Goal: Transaction & Acquisition: Obtain resource

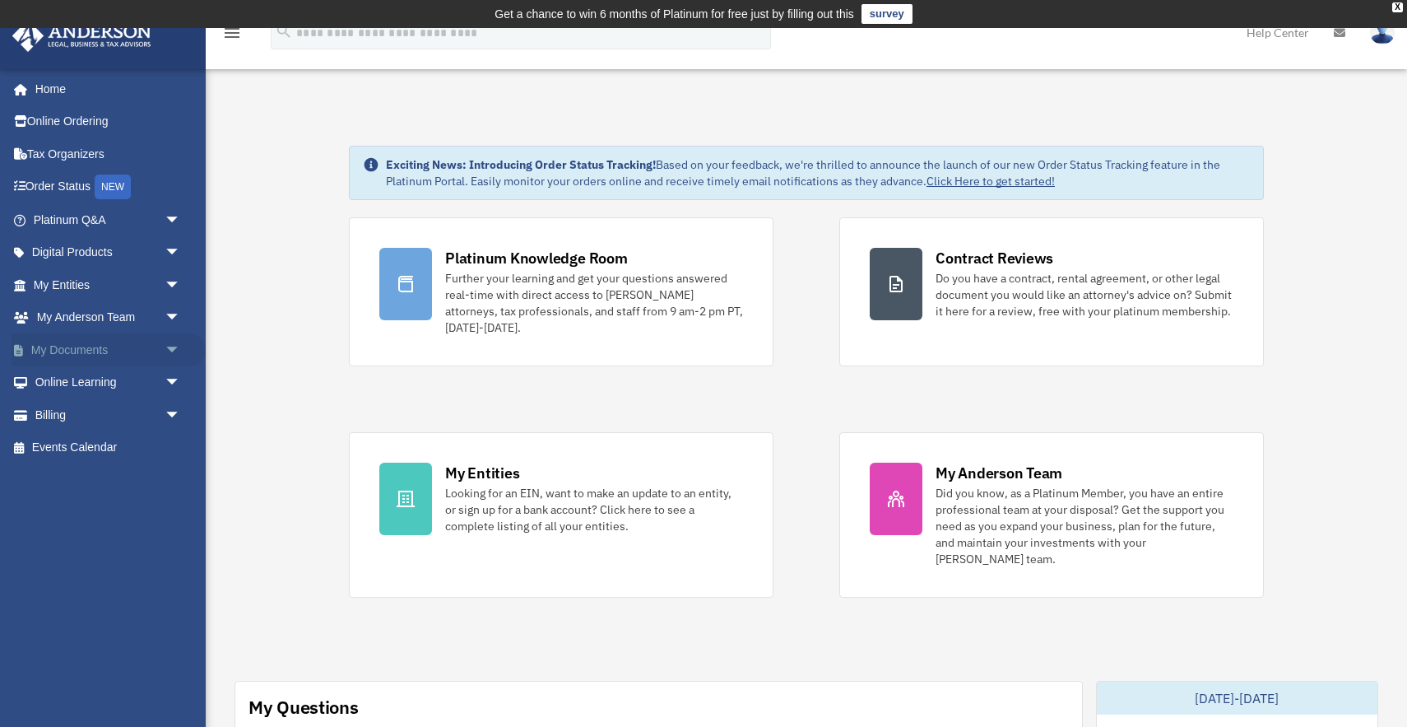
click at [175, 348] on span "arrow_drop_down" at bounding box center [181, 350] width 33 height 34
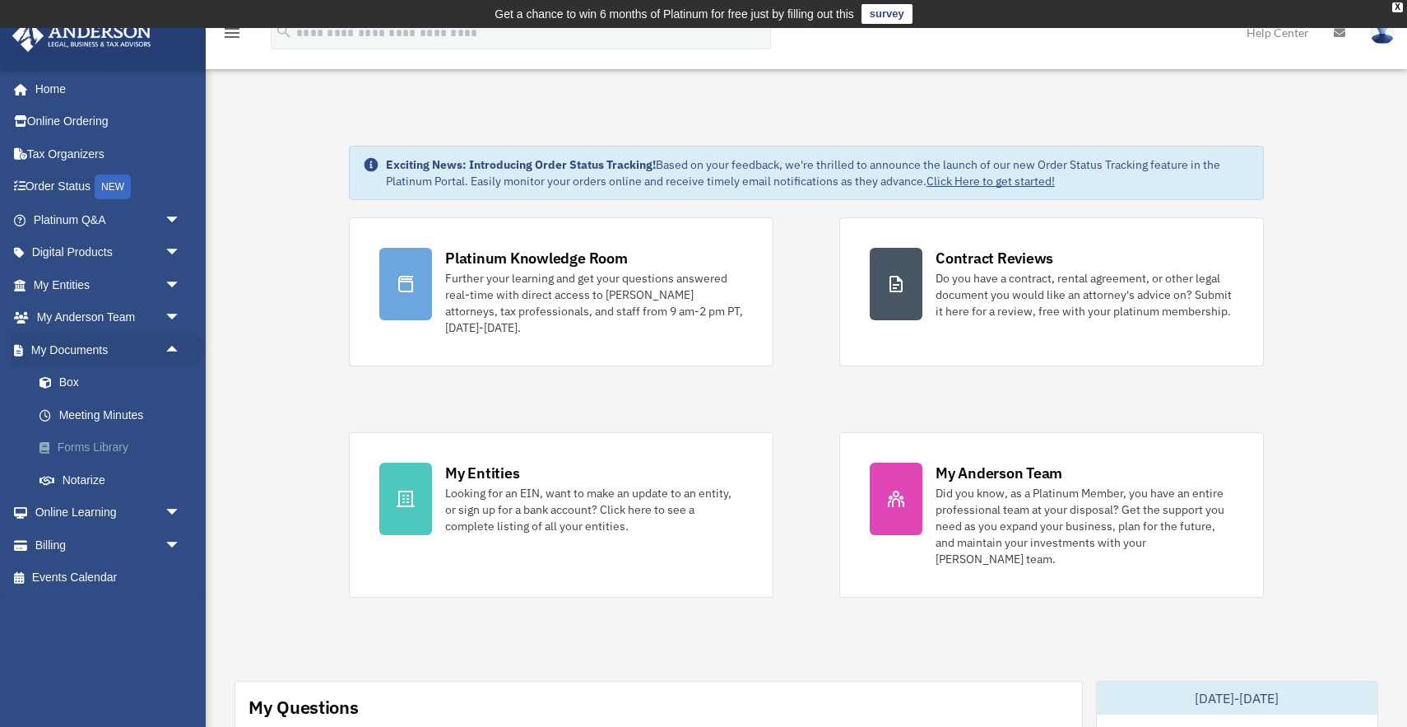
click at [104, 448] on link "Forms Library" at bounding box center [114, 447] width 183 height 33
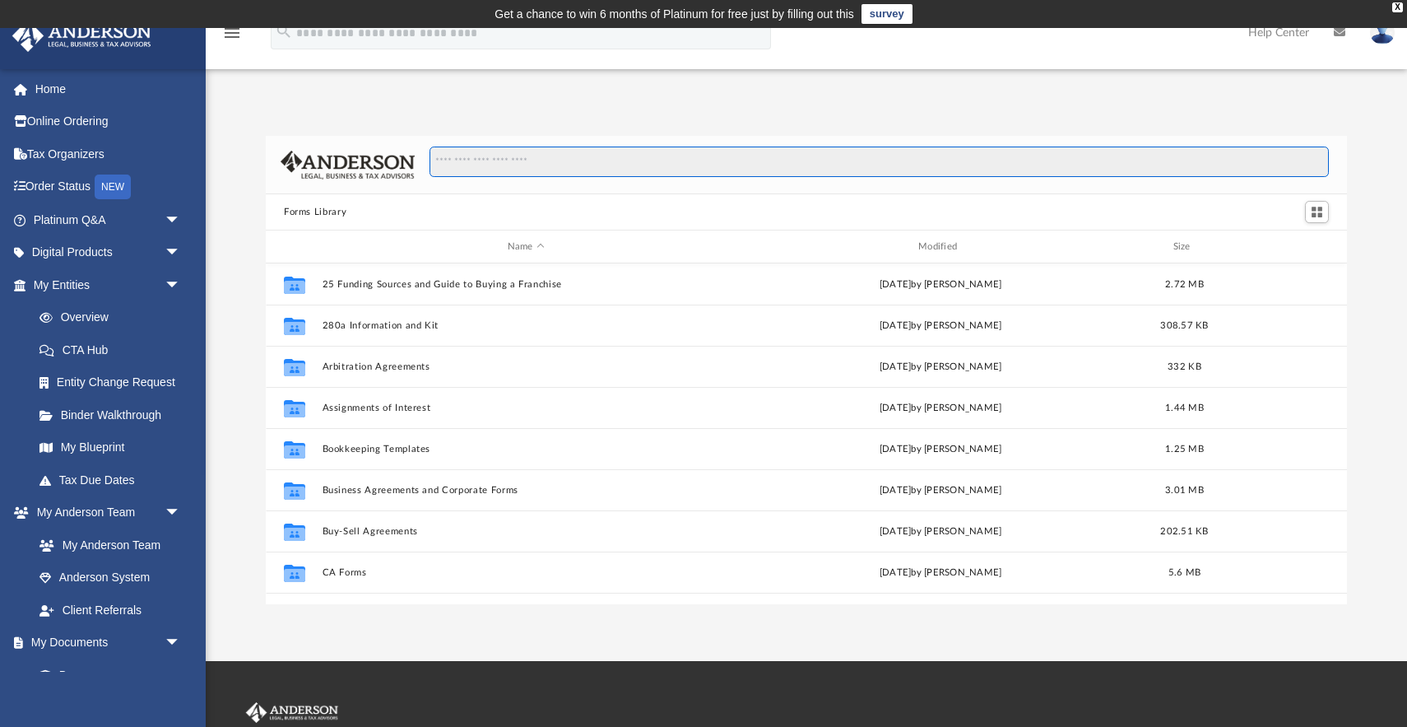
click at [587, 160] on input "Search files and folders" at bounding box center [879, 161] width 899 height 31
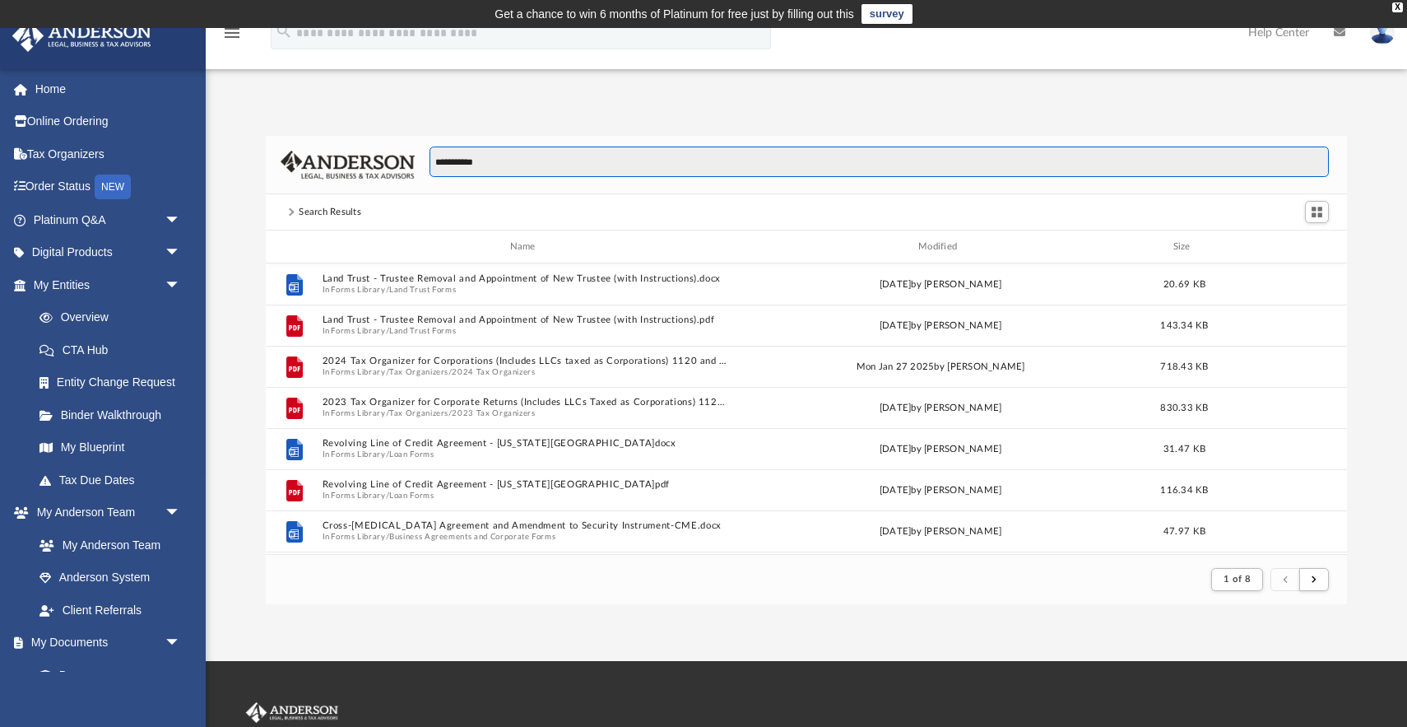
scroll to position [1, 1]
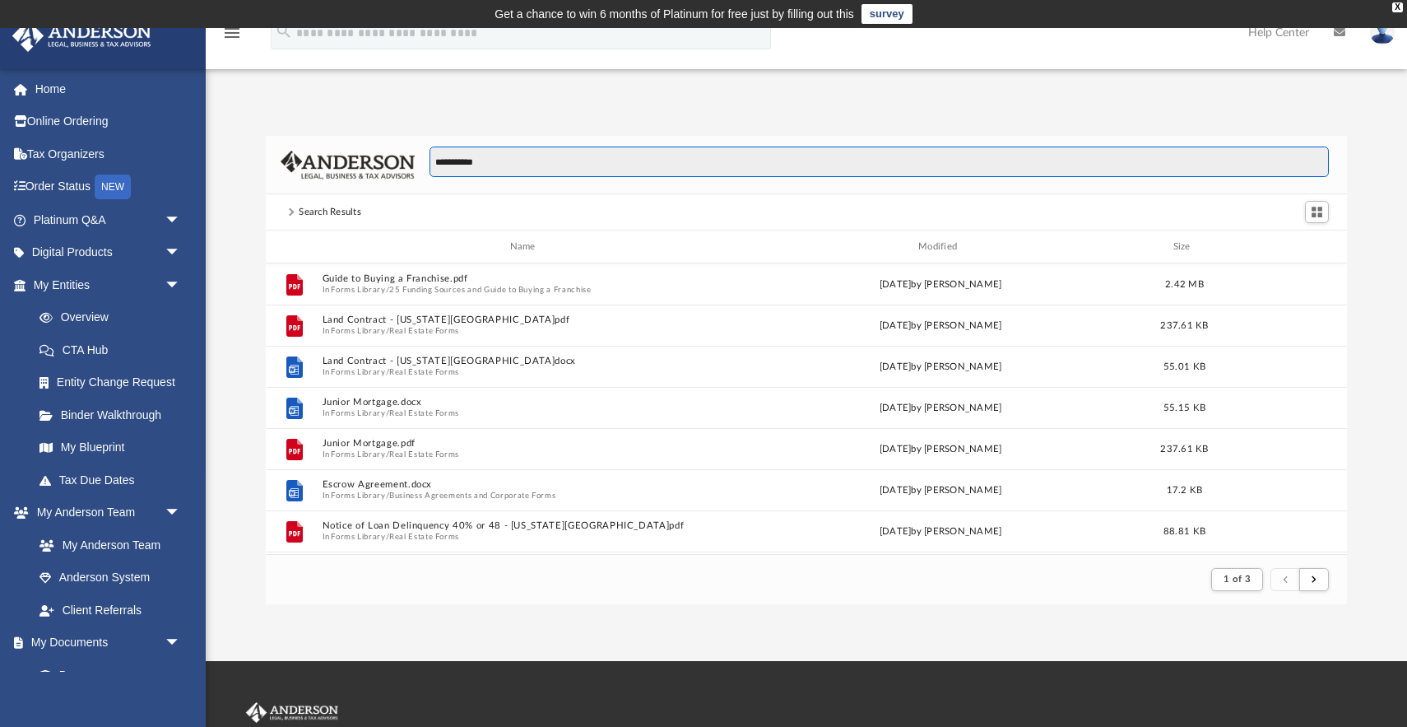
type input "**********"
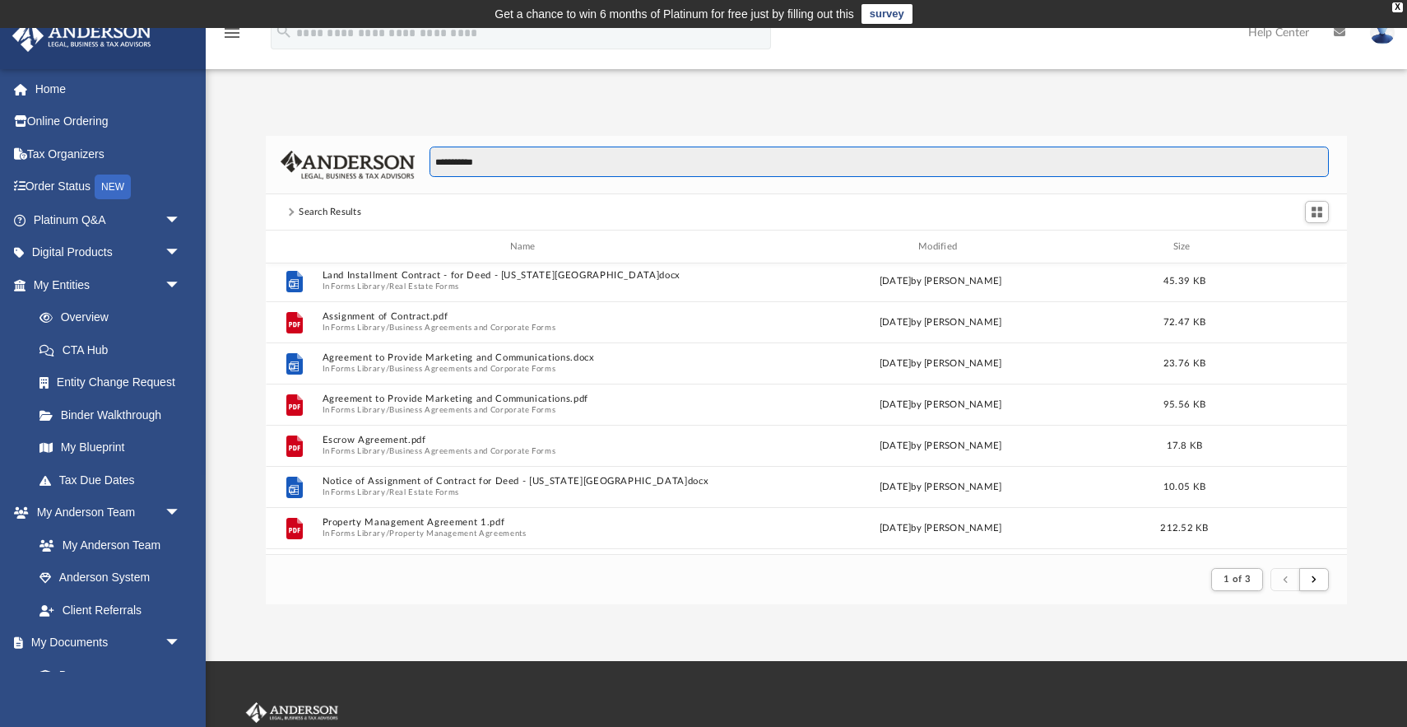
scroll to position [869, 0]
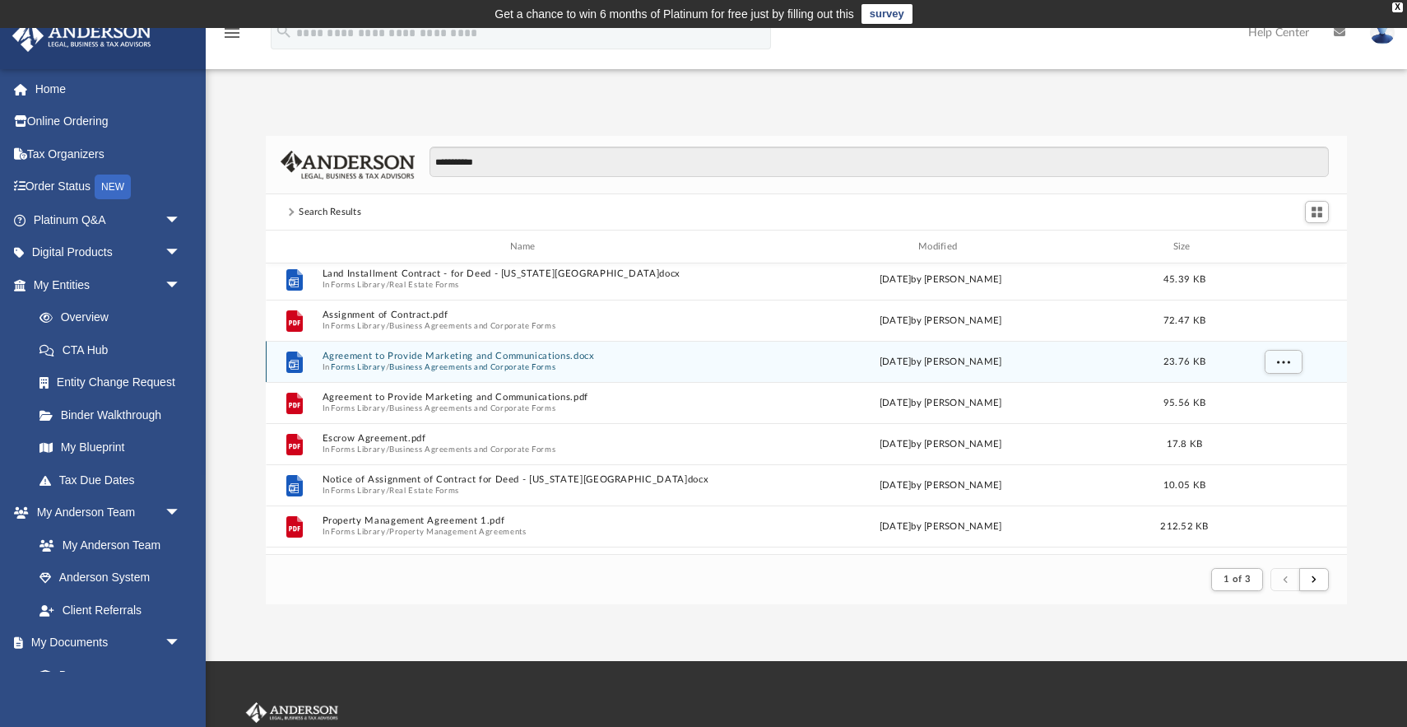
click at [546, 362] on button "Business Agreements and Corporate Forms" at bounding box center [472, 366] width 166 height 11
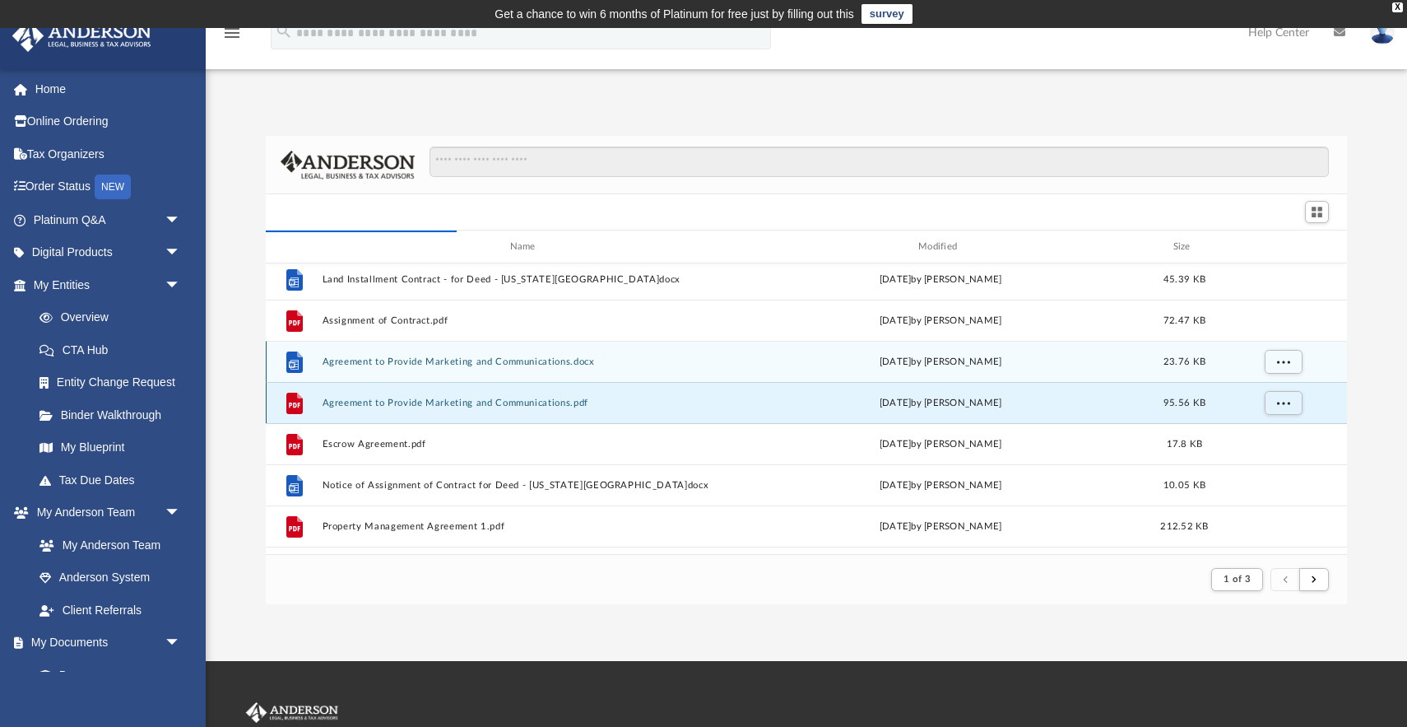
click at [490, 402] on button "Agreement to Provide Marketing and Communications.pdf" at bounding box center [526, 402] width 407 height 11
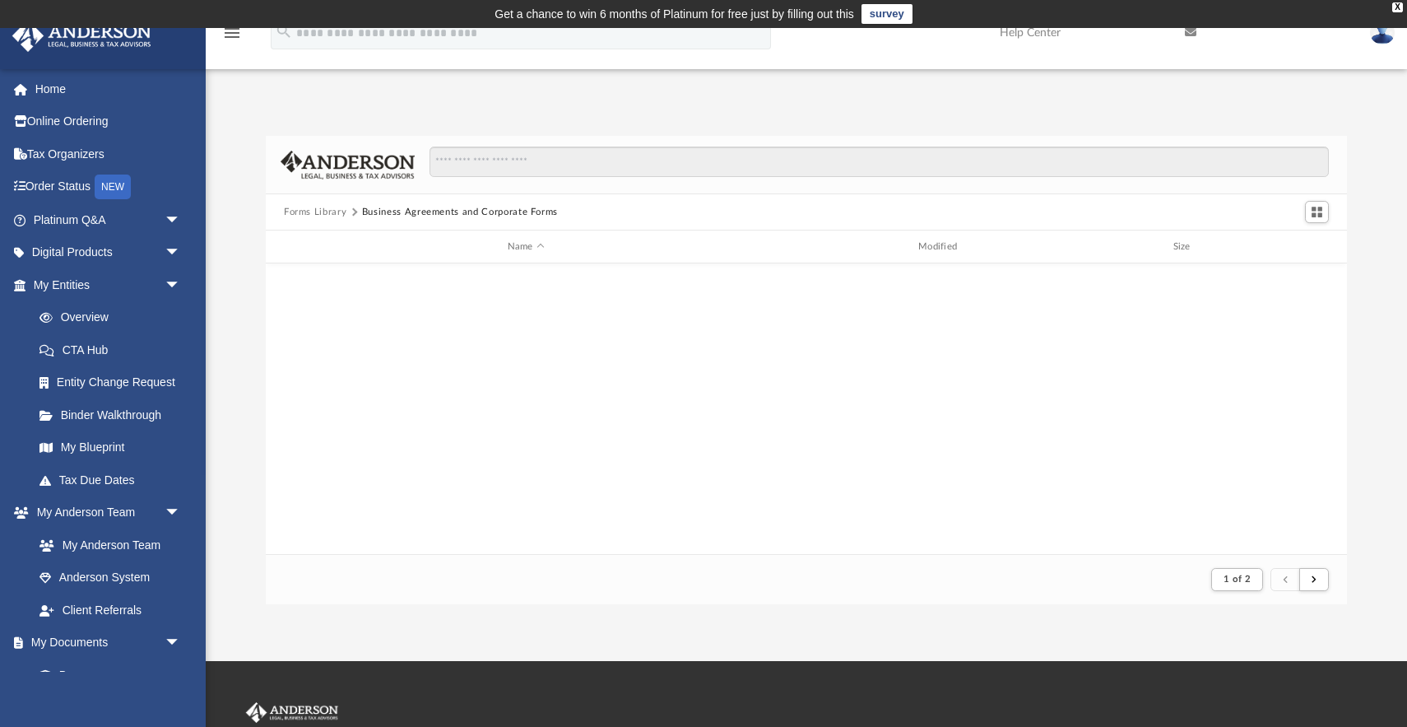
scroll to position [0, 0]
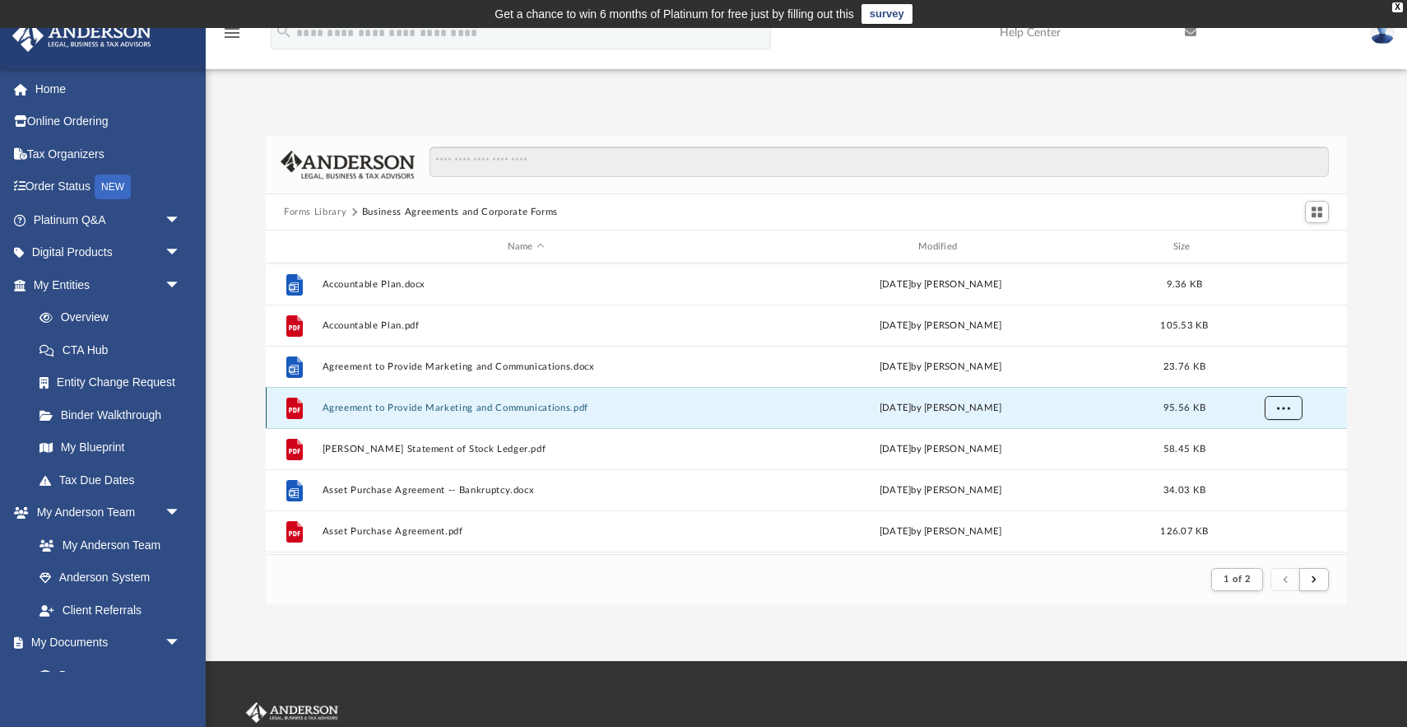
click at [1282, 409] on span "More options" at bounding box center [1283, 406] width 13 height 9
click at [1271, 442] on li "Preview" at bounding box center [1268, 440] width 48 height 17
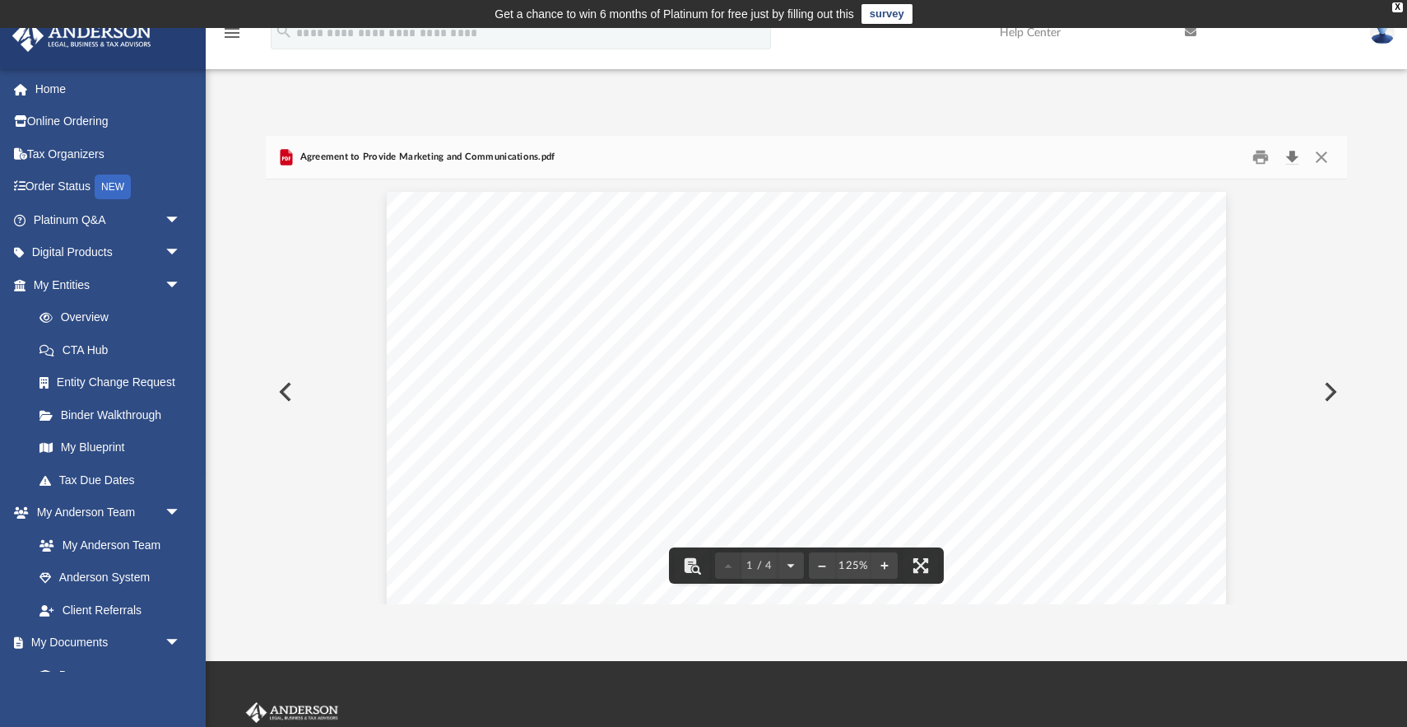
click at [1291, 163] on button "Download" at bounding box center [1292, 158] width 30 height 26
click at [1323, 158] on button "Close" at bounding box center [1322, 158] width 30 height 26
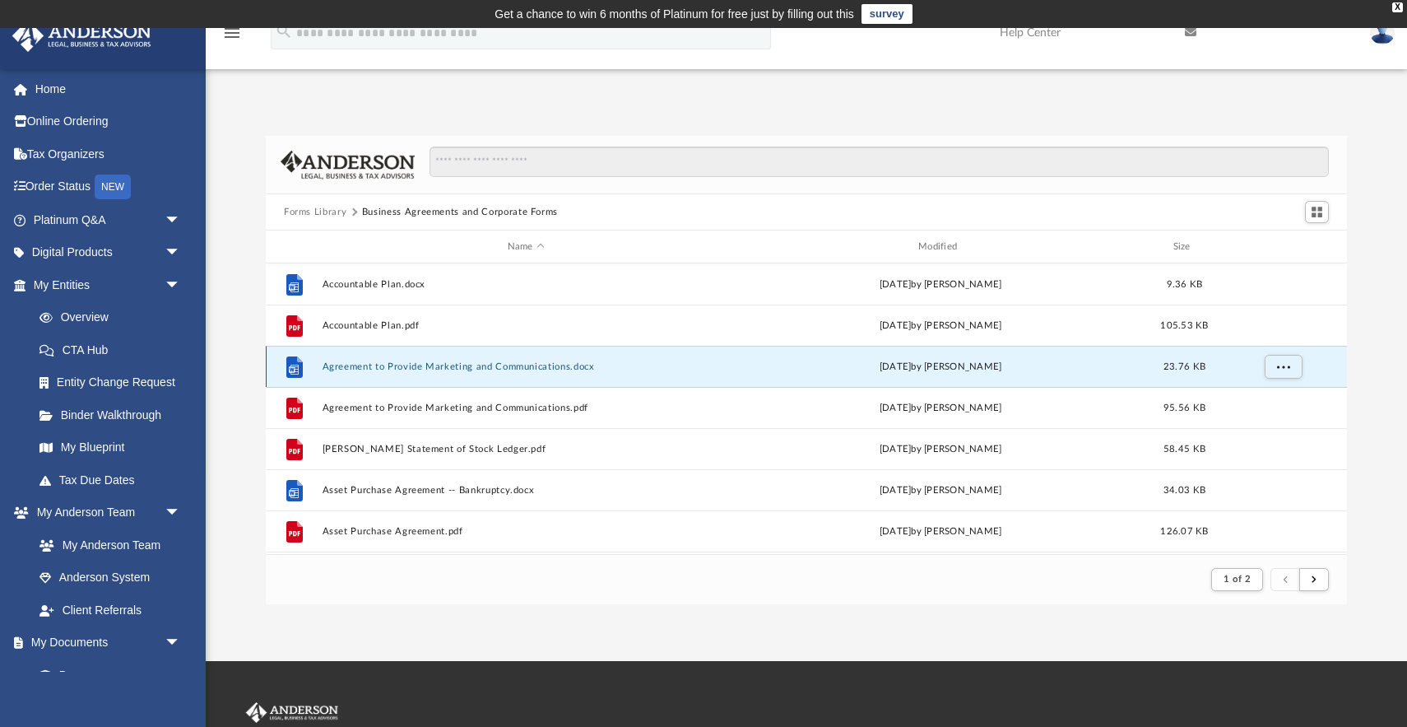
click at [446, 366] on button "Agreement to Provide Marketing and Communications.docx" at bounding box center [526, 366] width 407 height 11
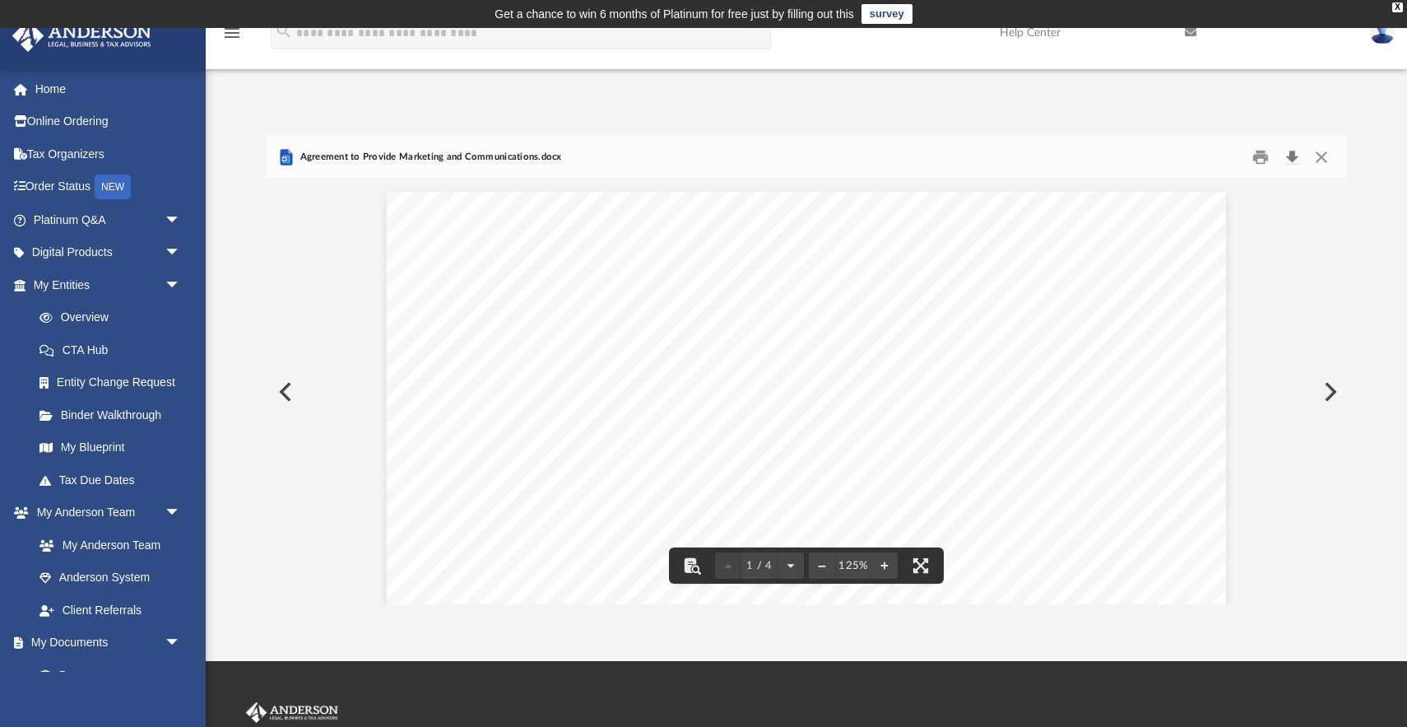
click at [1290, 159] on button "Download" at bounding box center [1292, 158] width 30 height 26
click at [1322, 157] on button "Close" at bounding box center [1322, 158] width 30 height 26
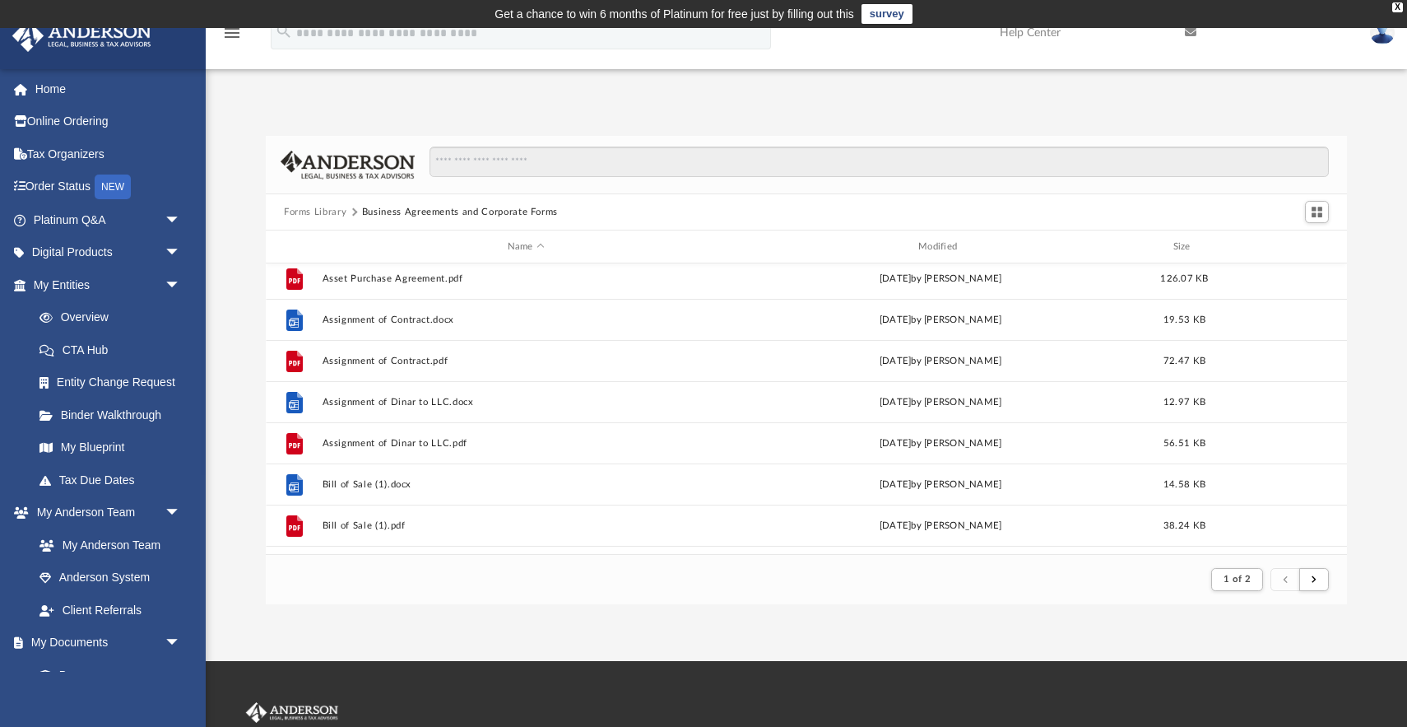
scroll to position [253, 0]
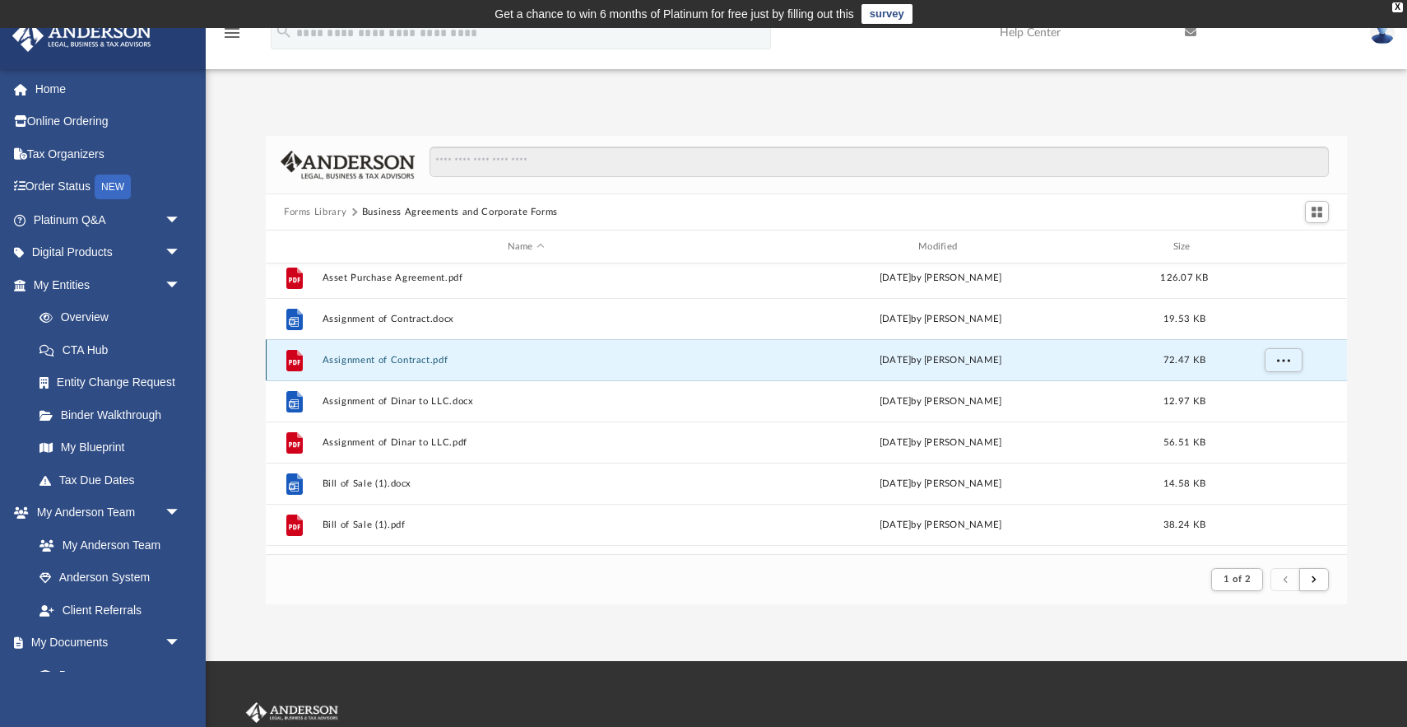
click at [397, 359] on button "Assignment of Contract.pdf" at bounding box center [526, 360] width 407 height 11
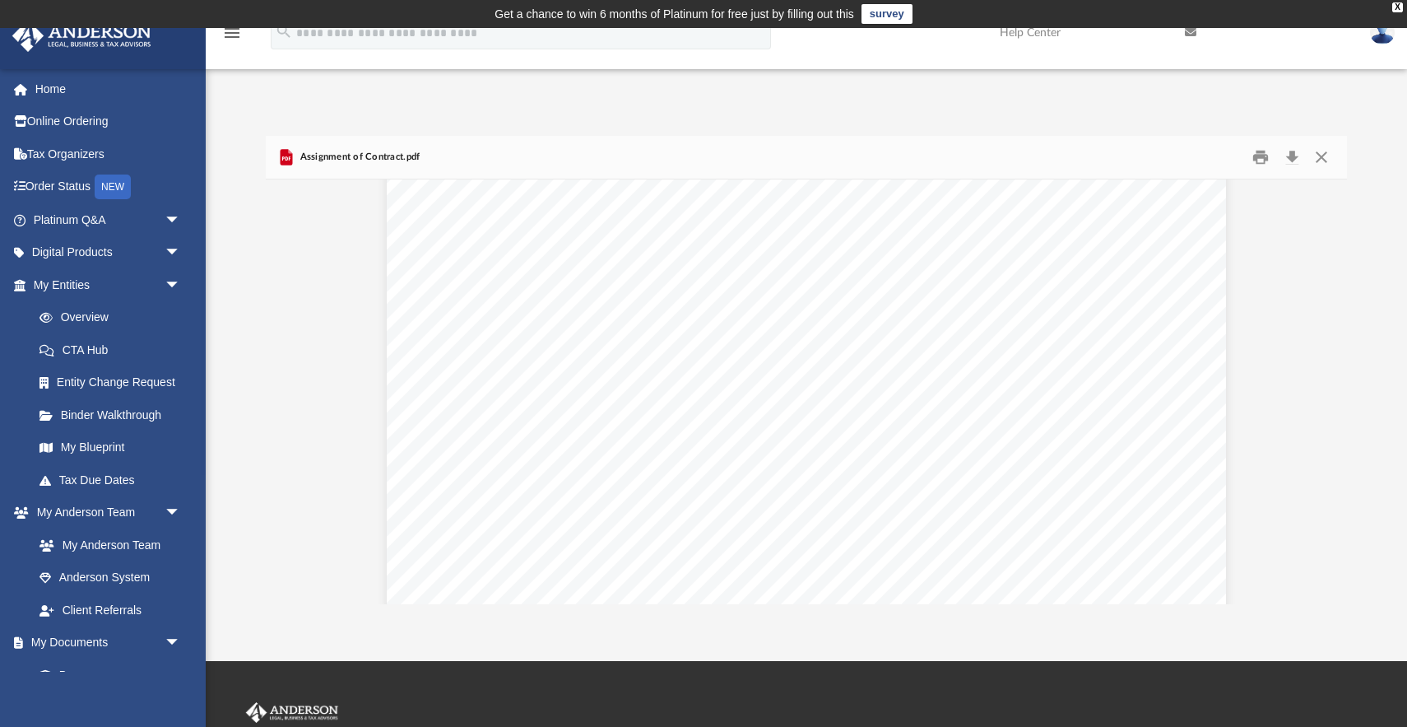
scroll to position [435, 0]
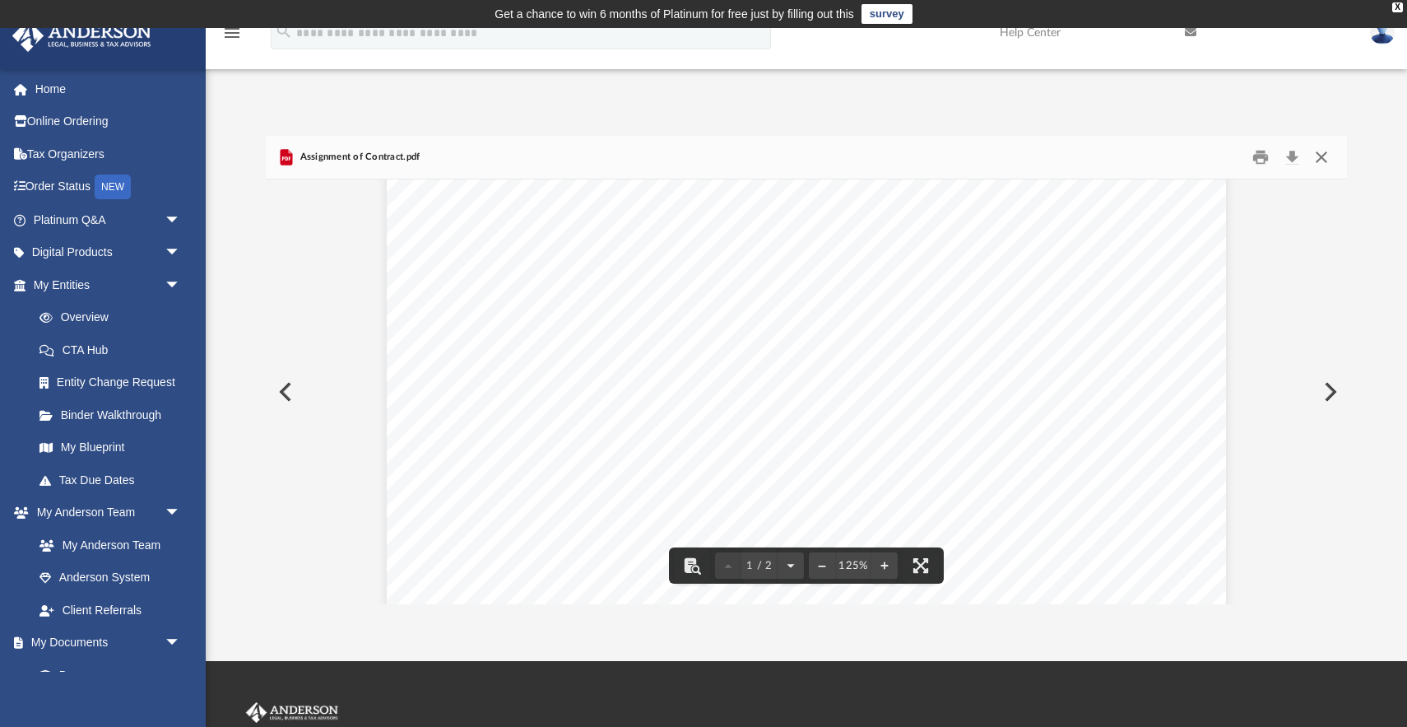
click at [1322, 155] on button "Close" at bounding box center [1322, 158] width 30 height 26
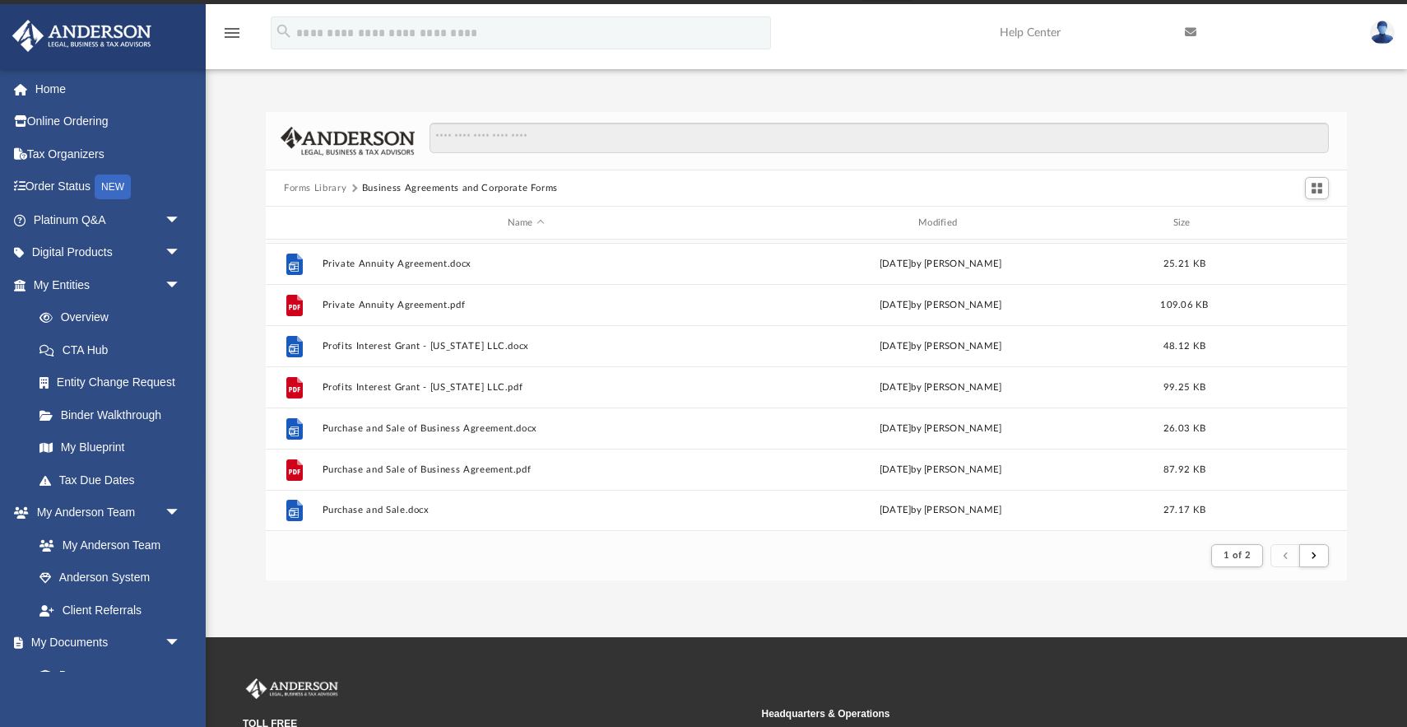
scroll to position [59, 0]
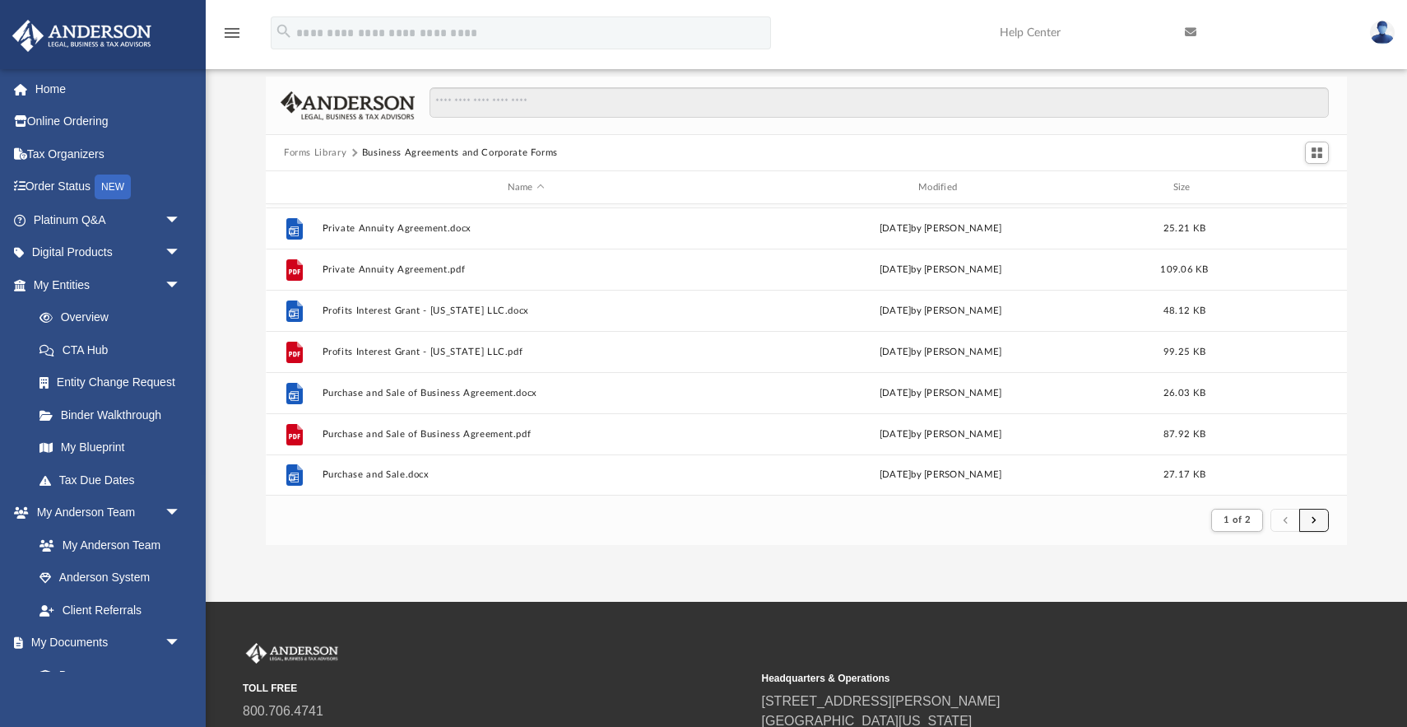
click at [1319, 523] on button "submit" at bounding box center [1314, 521] width 30 height 24
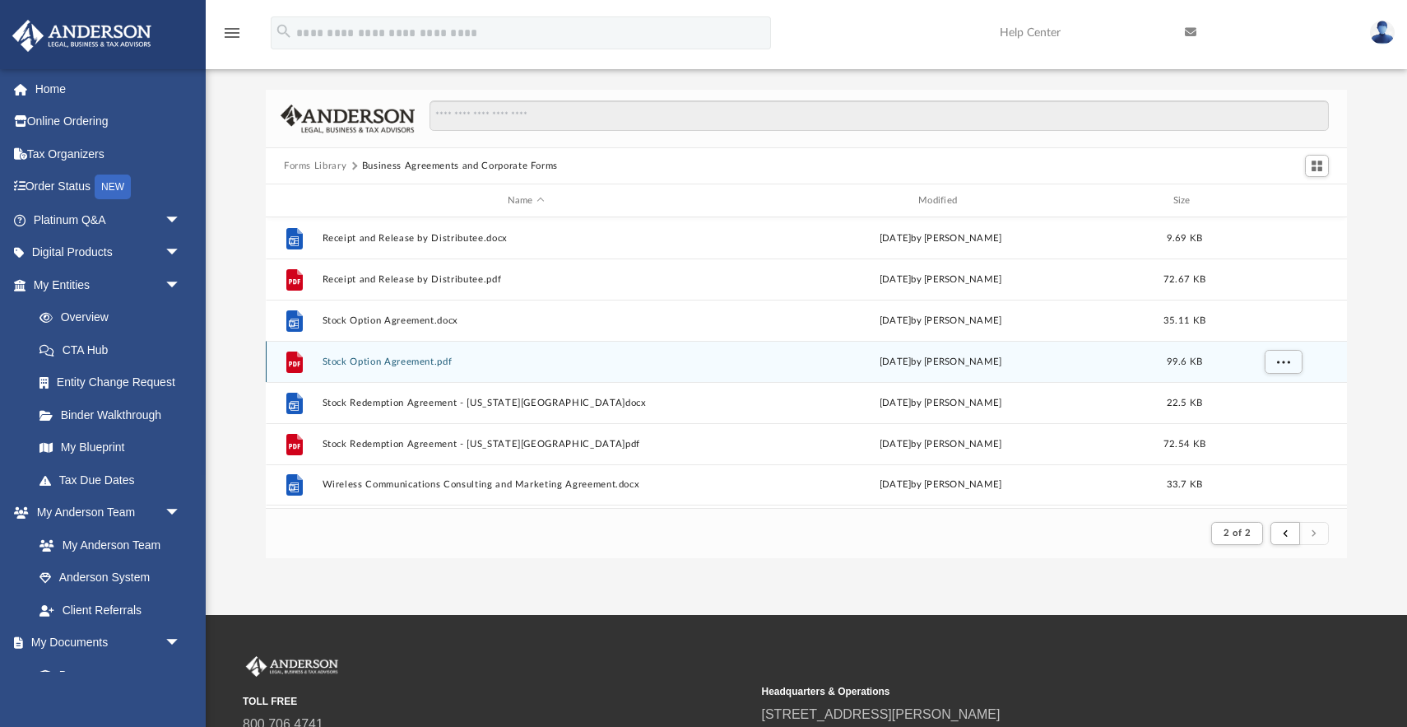
scroll to position [47, 0]
